Goal: Navigation & Orientation: Go to known website

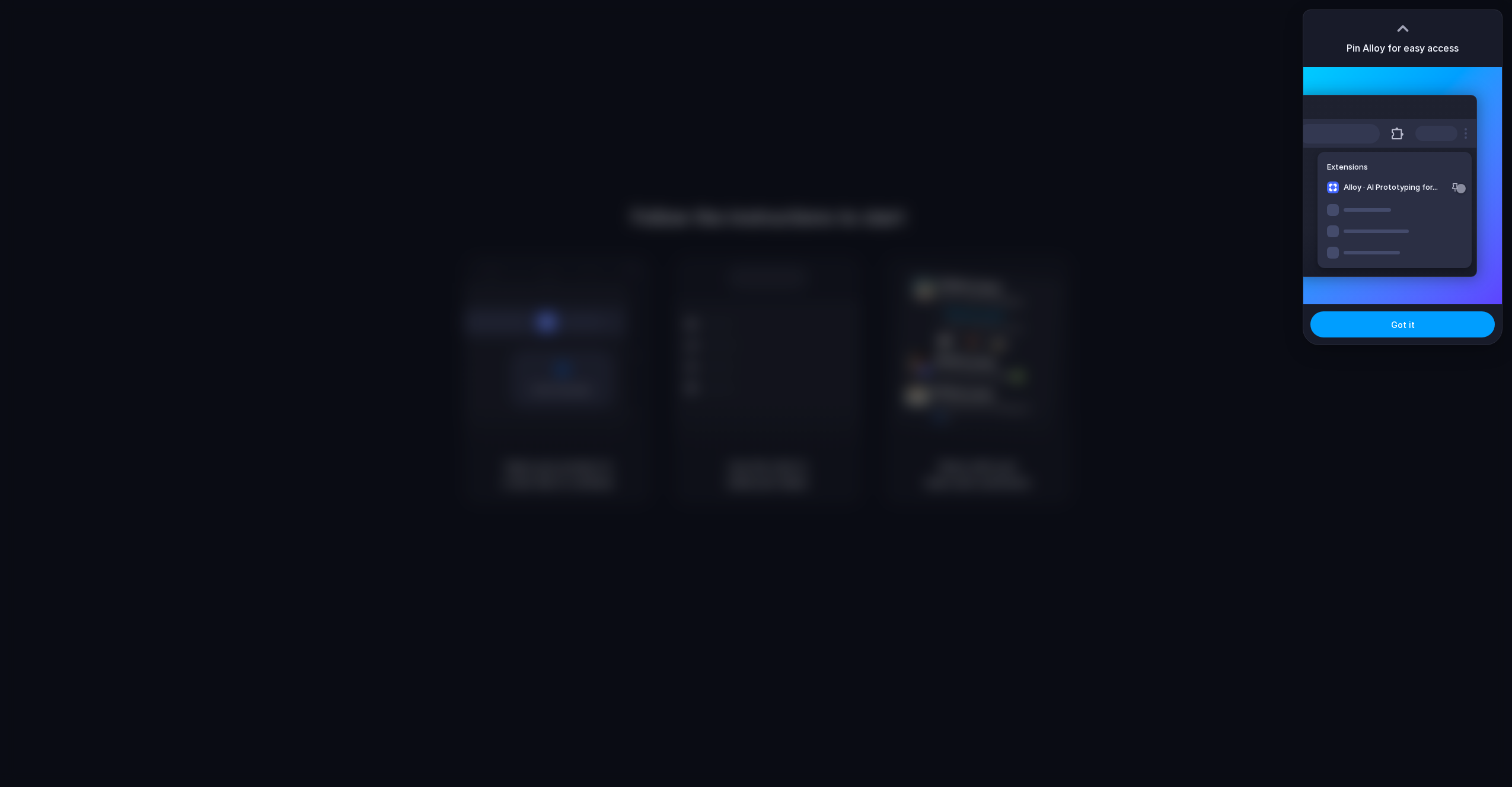
click at [1385, 327] on button "Got it" at bounding box center [1402, 324] width 184 height 26
